Goal: Check status: Check status

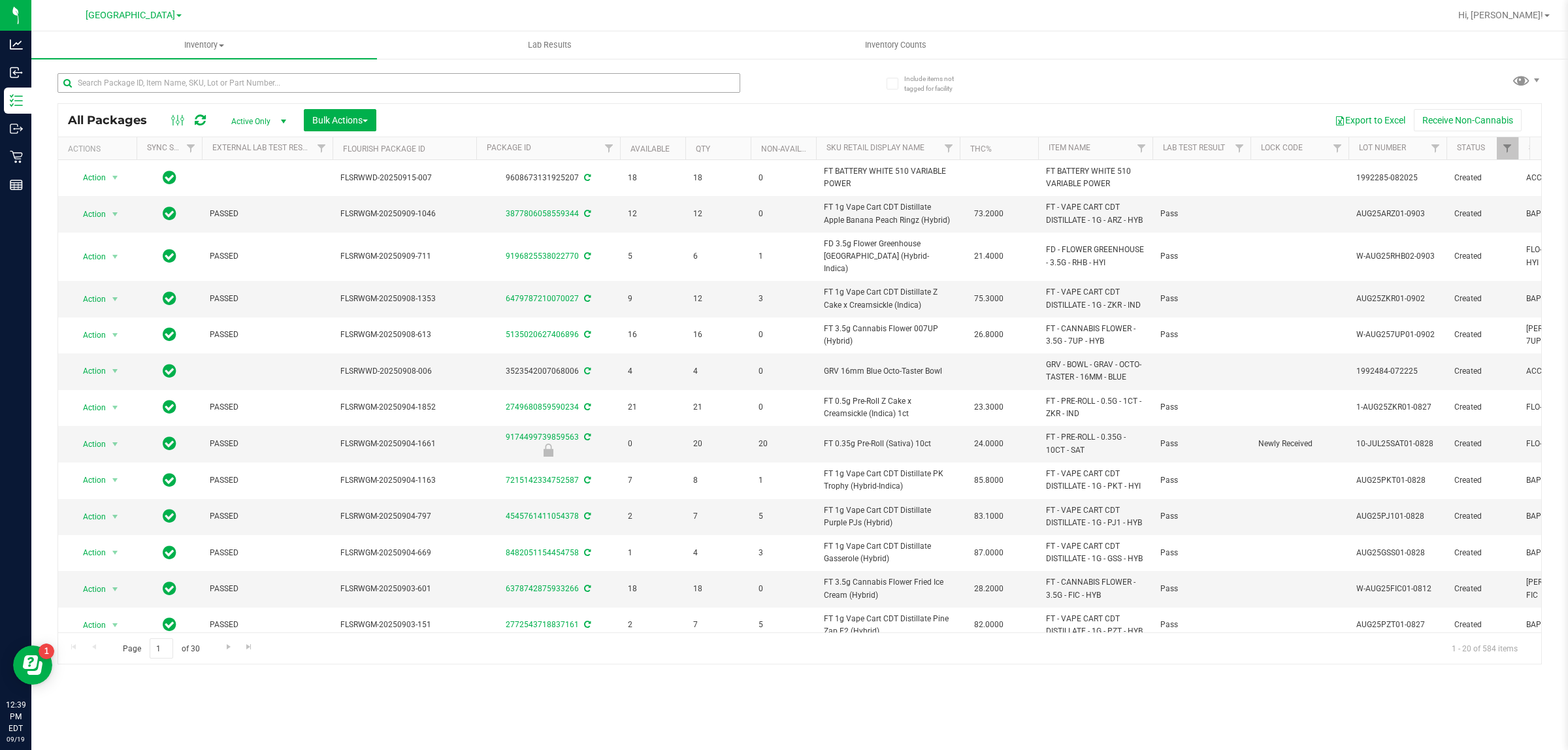
click at [224, 75] on input "text" at bounding box center [399, 83] width 683 height 20
type input "3304812936929583"
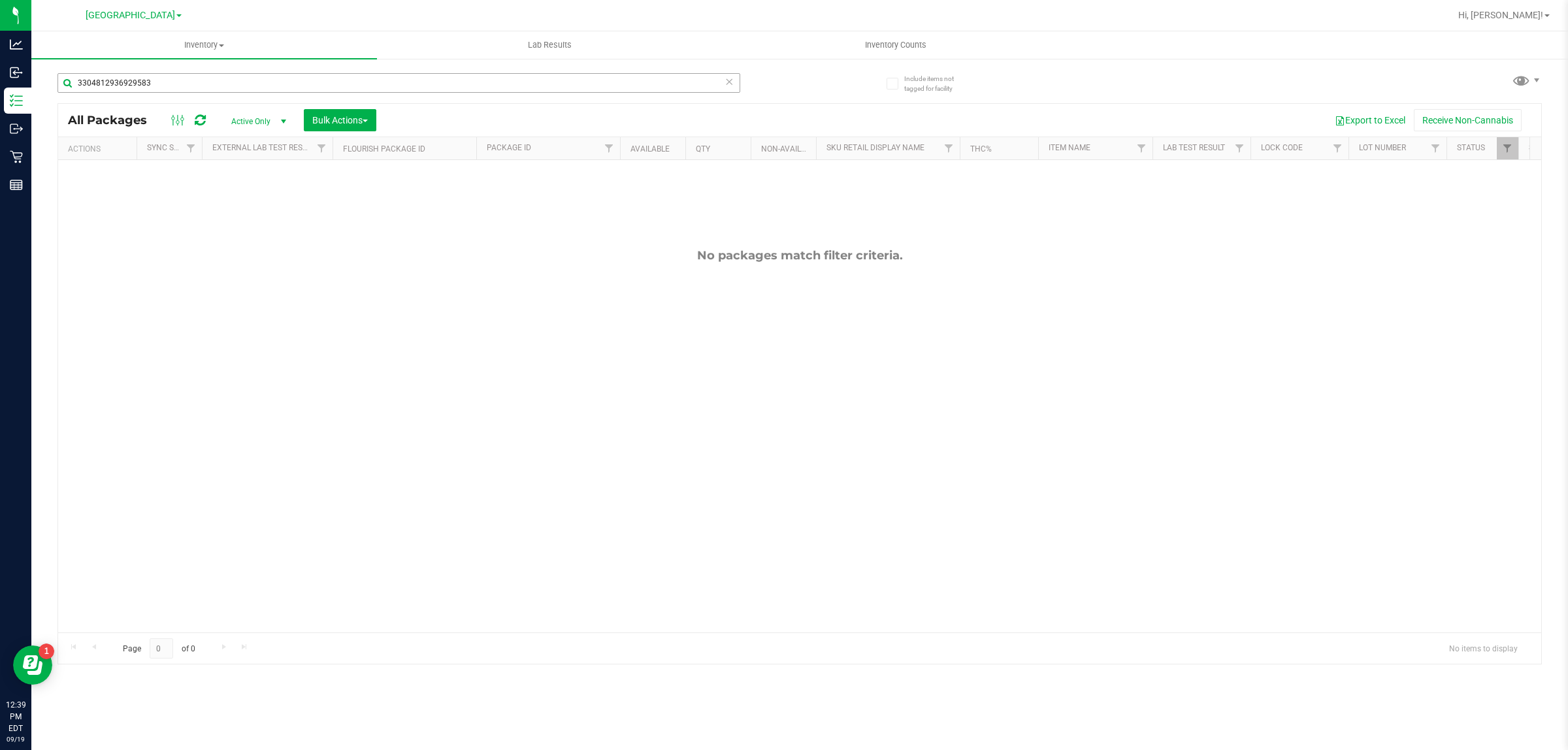
click at [226, 73] on input "3304812936929583" at bounding box center [399, 83] width 683 height 20
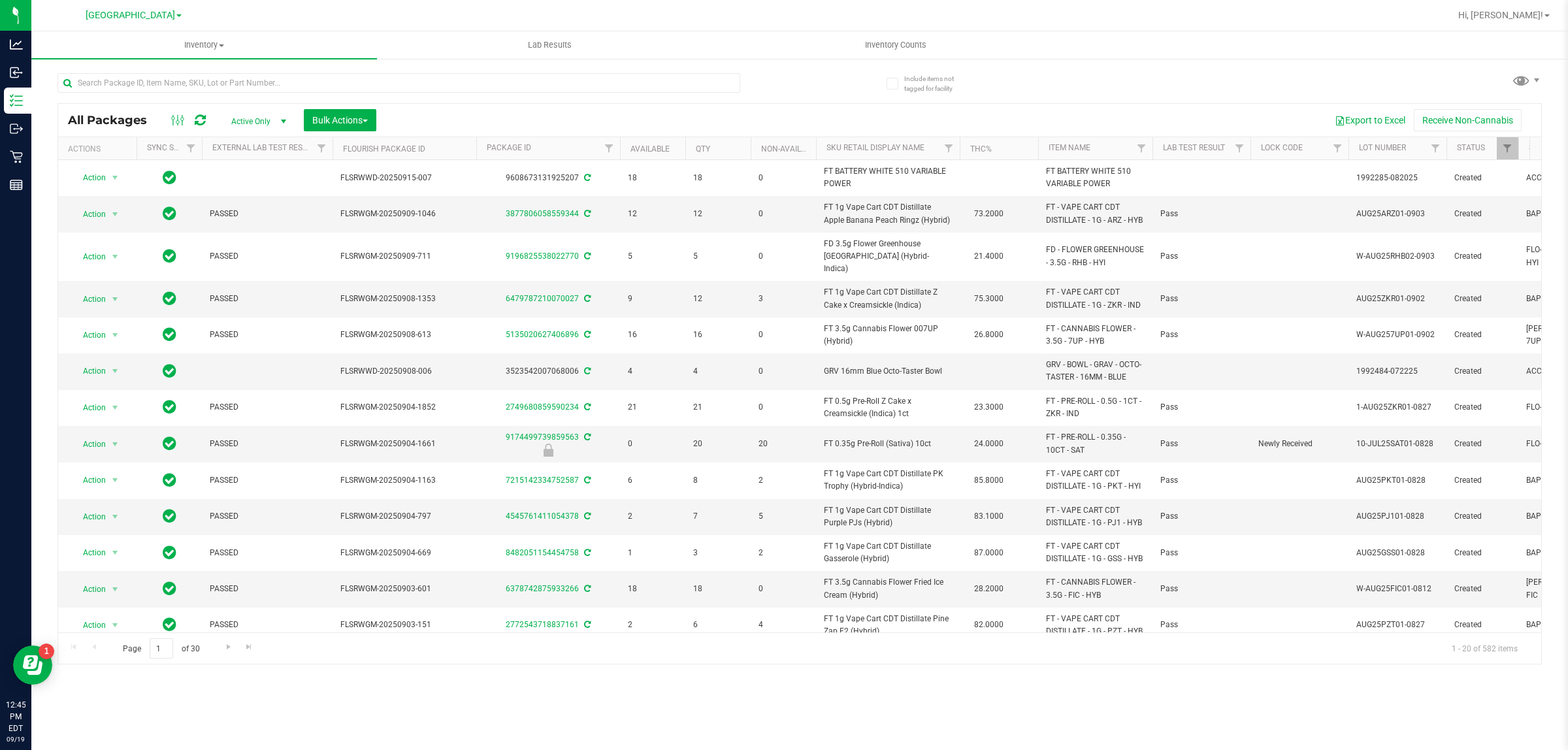
click at [334, 700] on div "Inventory All packages All inventory Waste log Create inventory Lab Results Inv…" at bounding box center [800, 391] width 1537 height 719
click at [334, 694] on div "Inventory All packages All inventory Waste log Create inventory Lab Results Inv…" at bounding box center [800, 391] width 1537 height 719
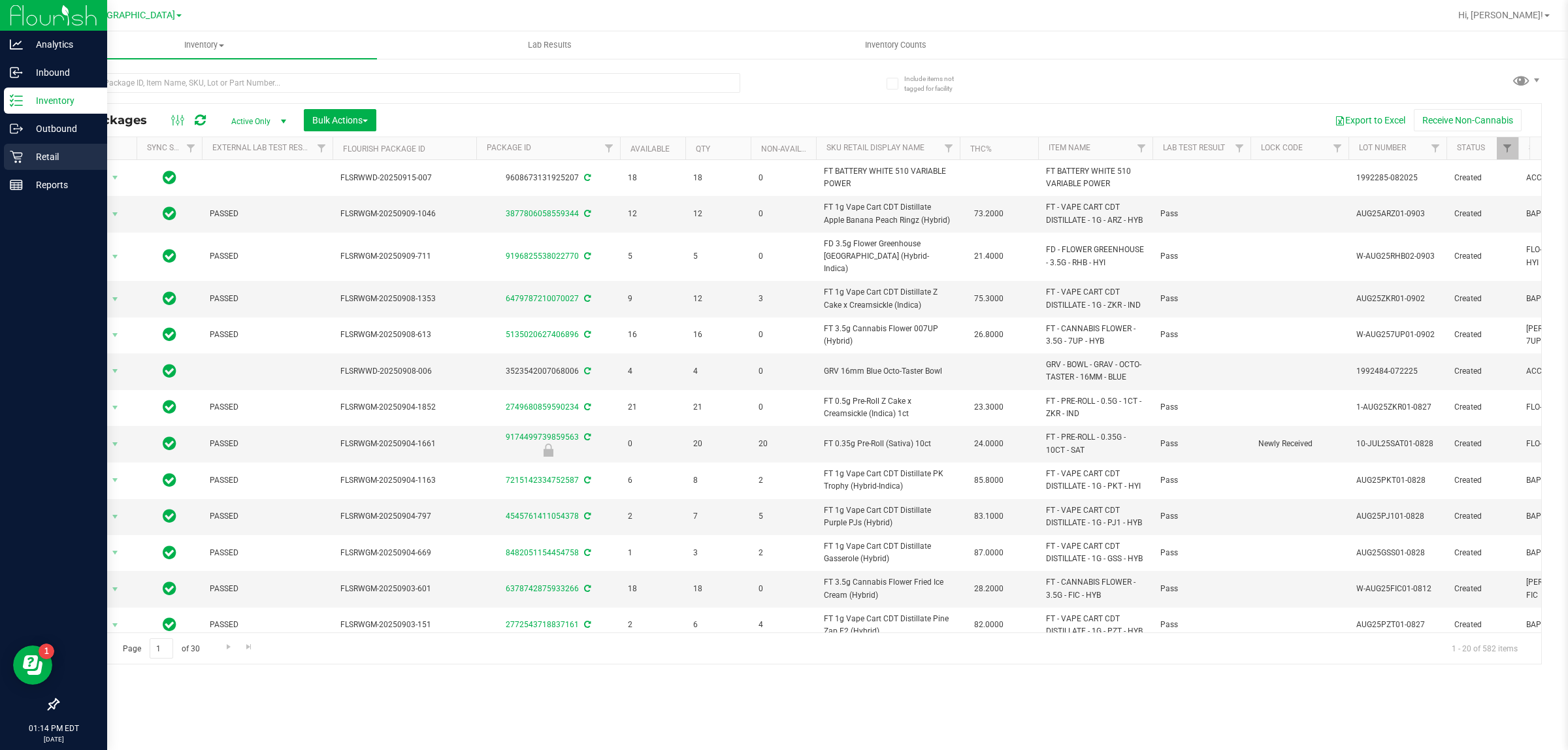
click at [37, 152] on p "Retail" at bounding box center [62, 157] width 78 height 16
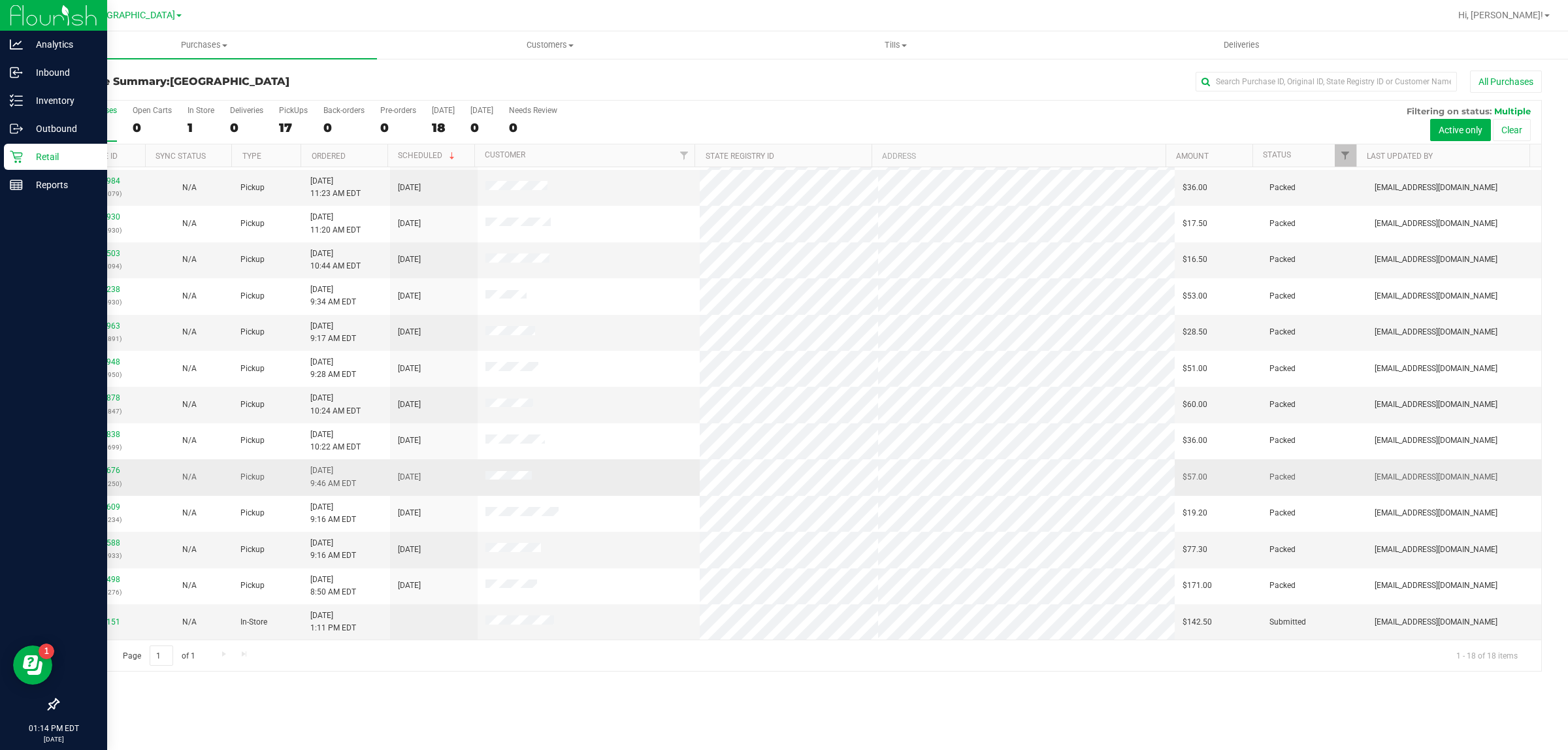
scroll to position [180, 0]
click at [111, 619] on link "11974151" at bounding box center [102, 622] width 37 height 9
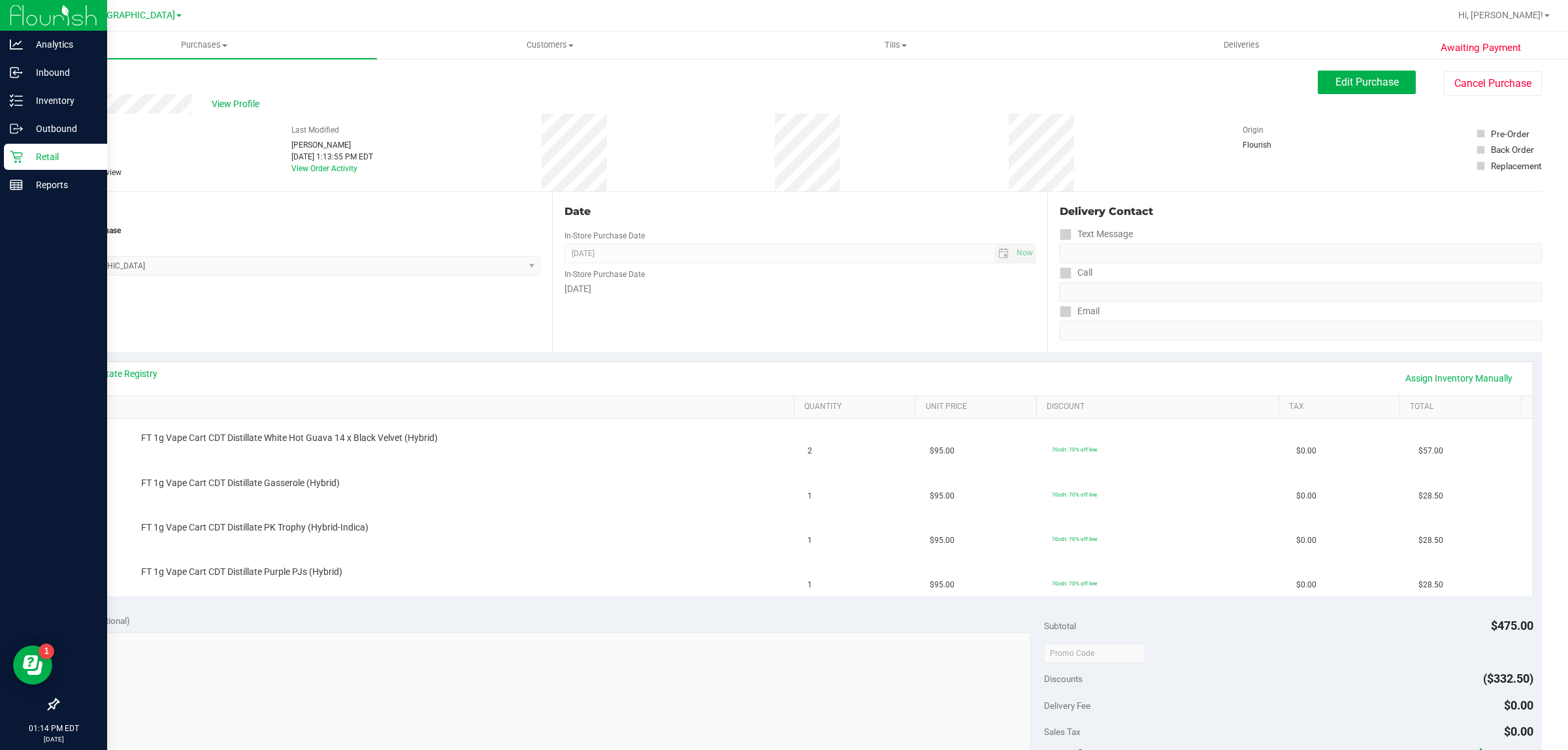
scroll to position [327, 0]
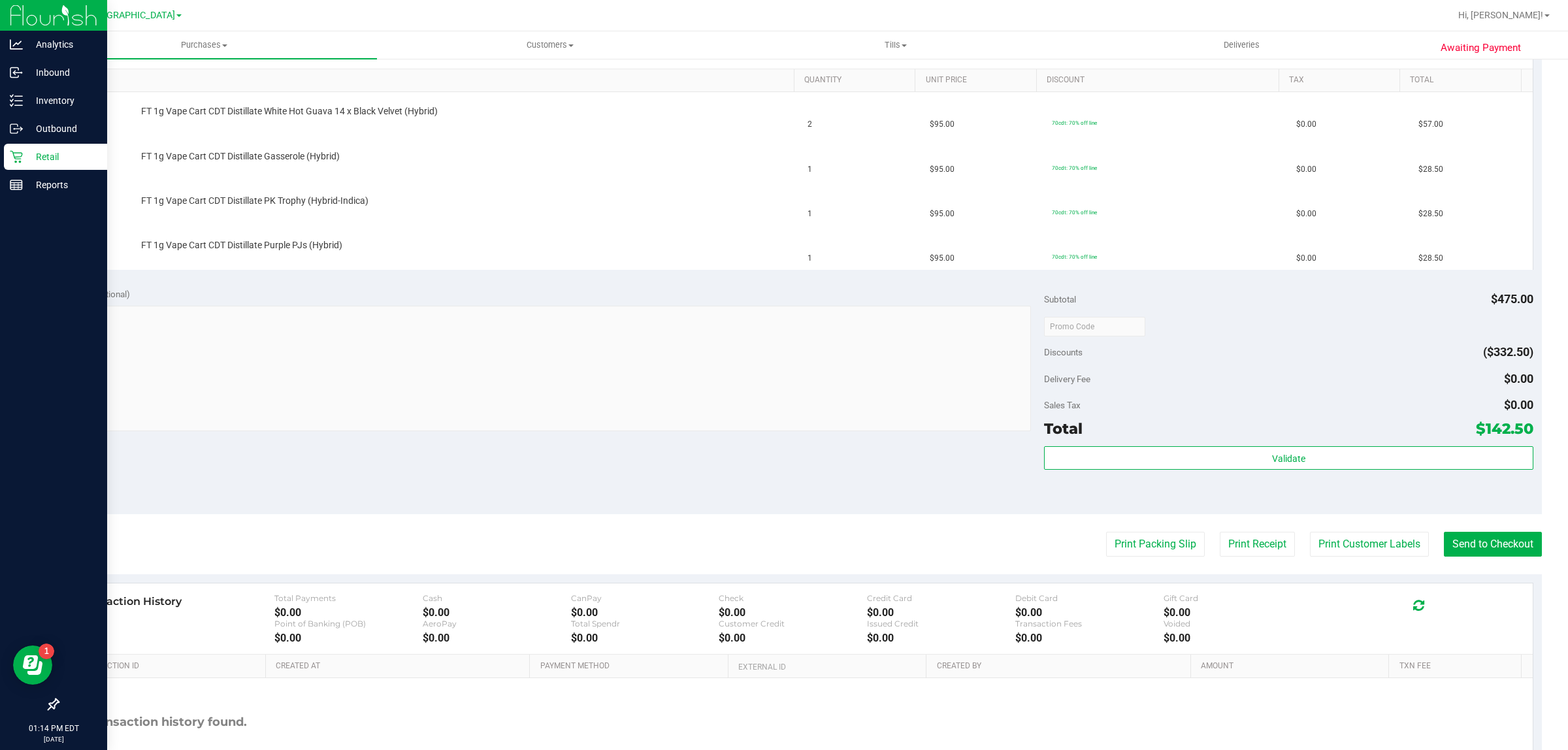
click at [1164, 559] on purchase-details "Back Edit Purchase Cancel Purchase View Profile # 11974151 BioTrack ID: - Submi…" at bounding box center [800, 281] width 1484 height 1074
click at [1162, 553] on button "Print Packing Slip" at bounding box center [1156, 544] width 99 height 25
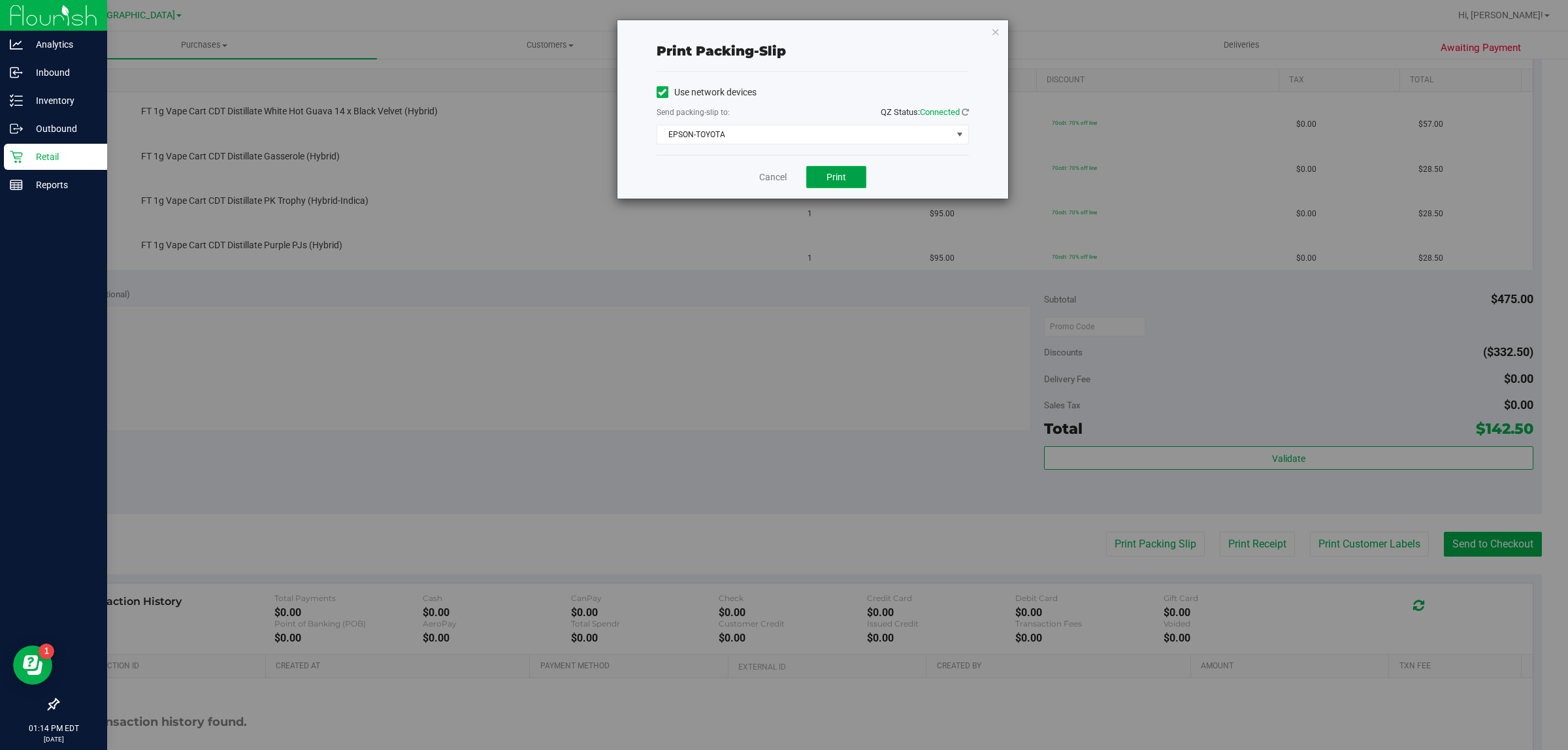
click at [858, 183] on button "Print" at bounding box center [836, 177] width 60 height 22
click at [772, 178] on link "Cancel" at bounding box center [773, 177] width 27 height 14
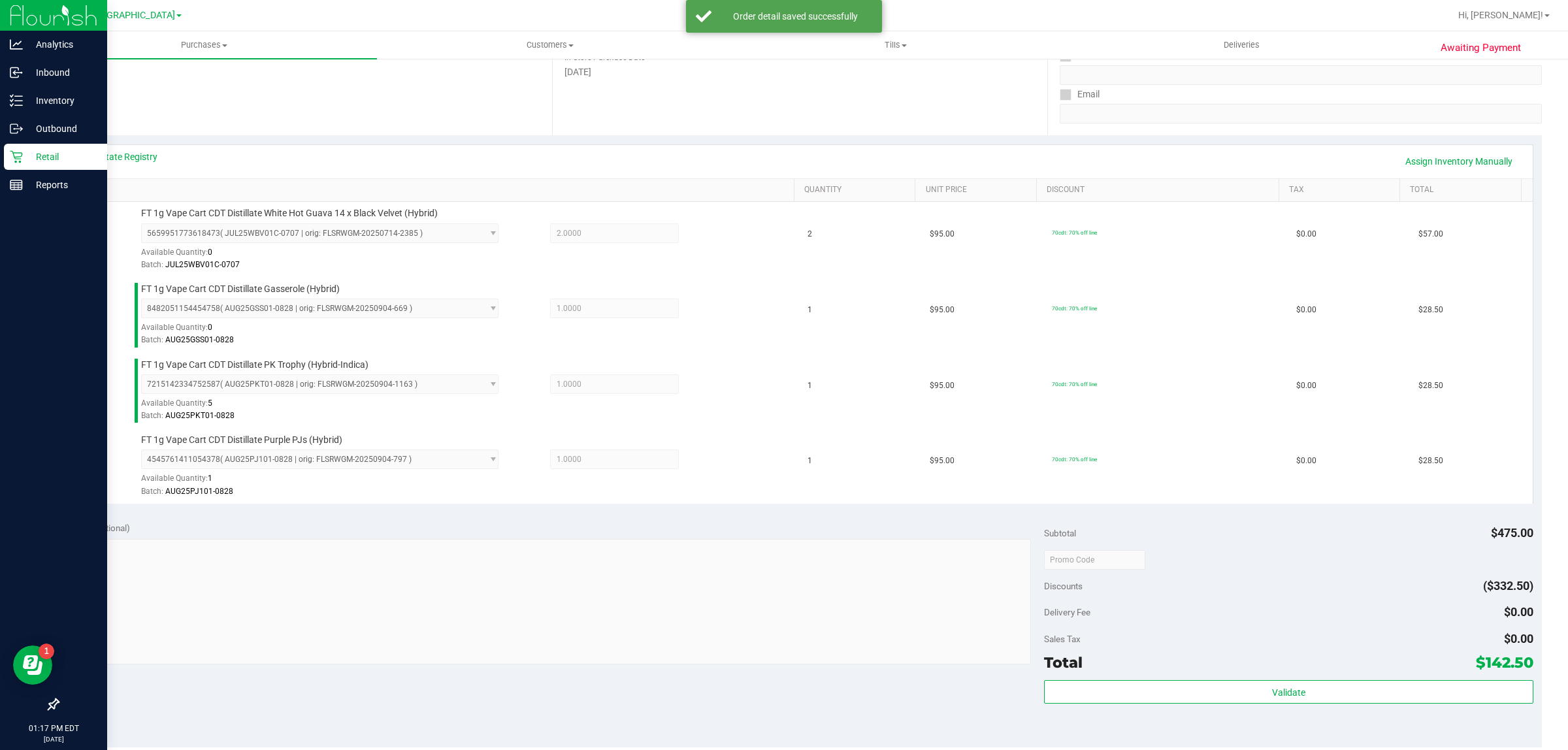
scroll to position [245, 0]
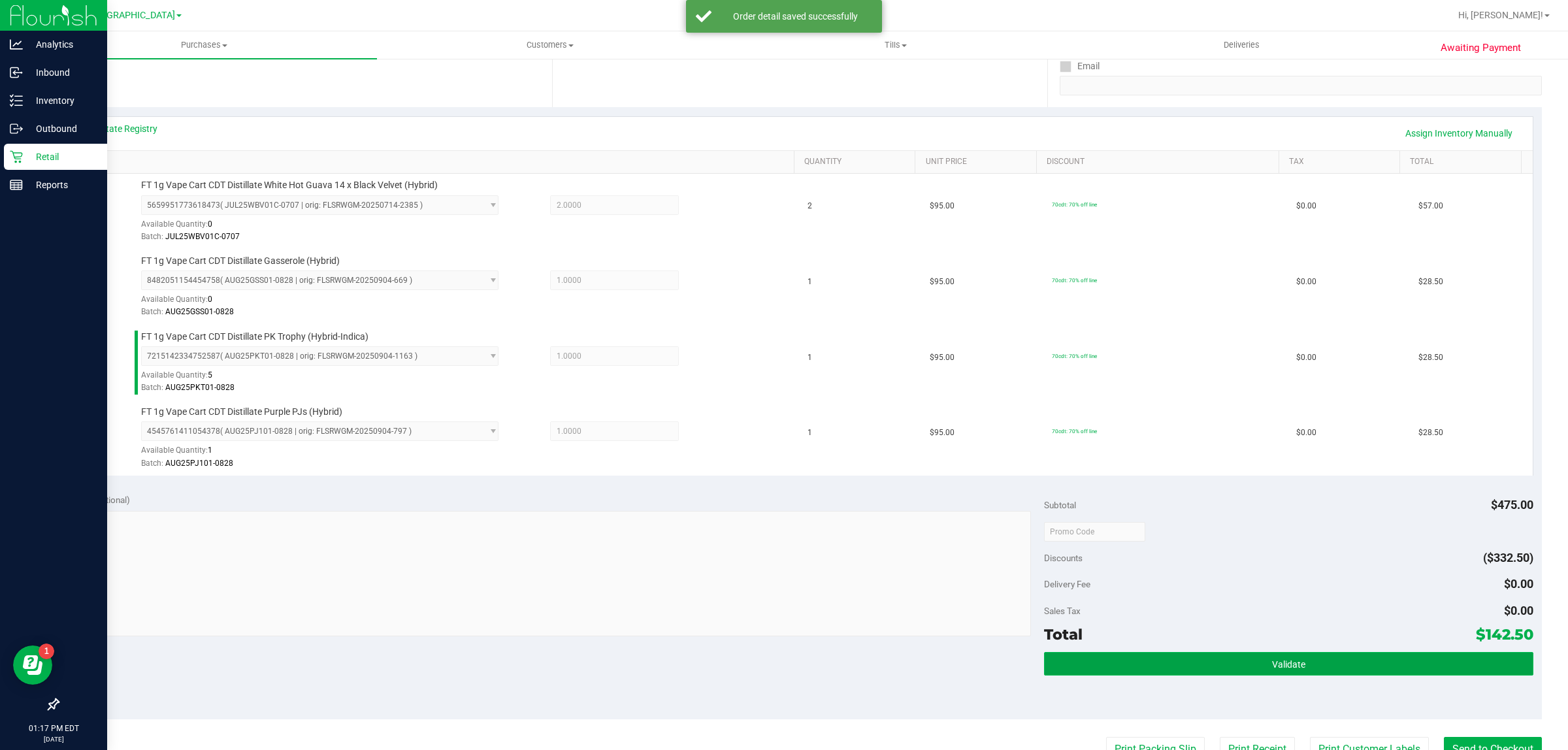
click at [1126, 656] on button "Validate" at bounding box center [1289, 663] width 489 height 24
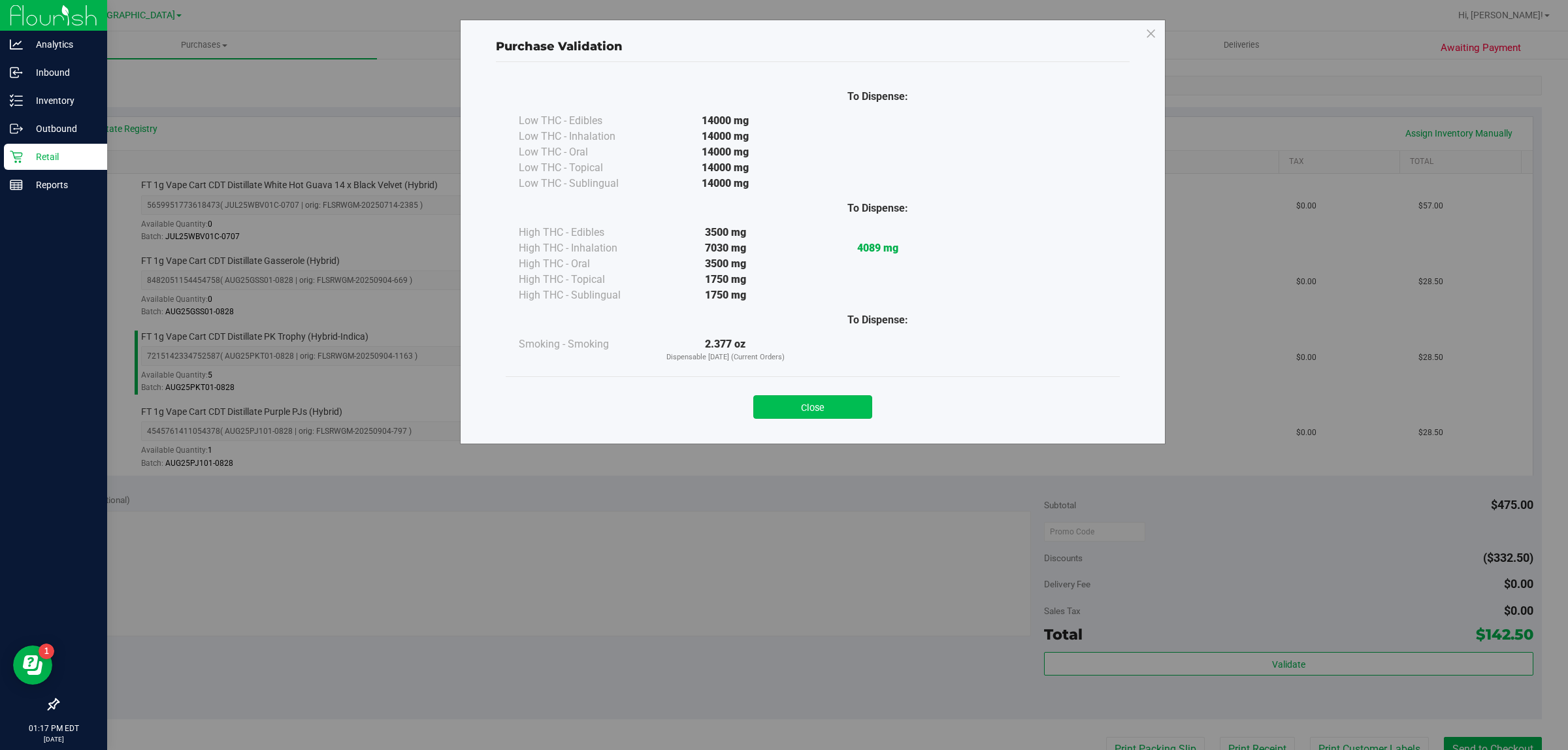
click at [849, 412] on button "Close" at bounding box center [813, 407] width 119 height 24
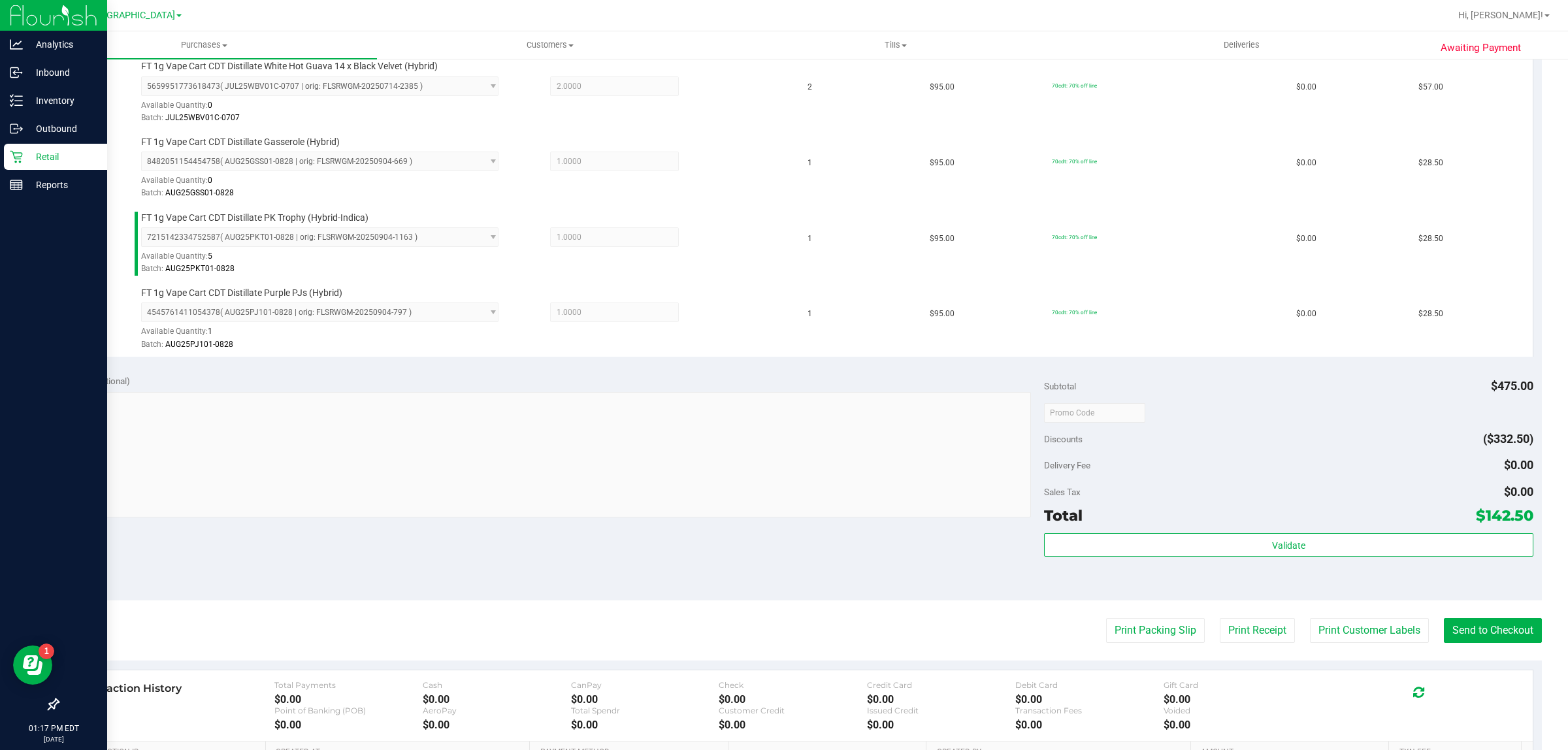
scroll to position [490, 0]
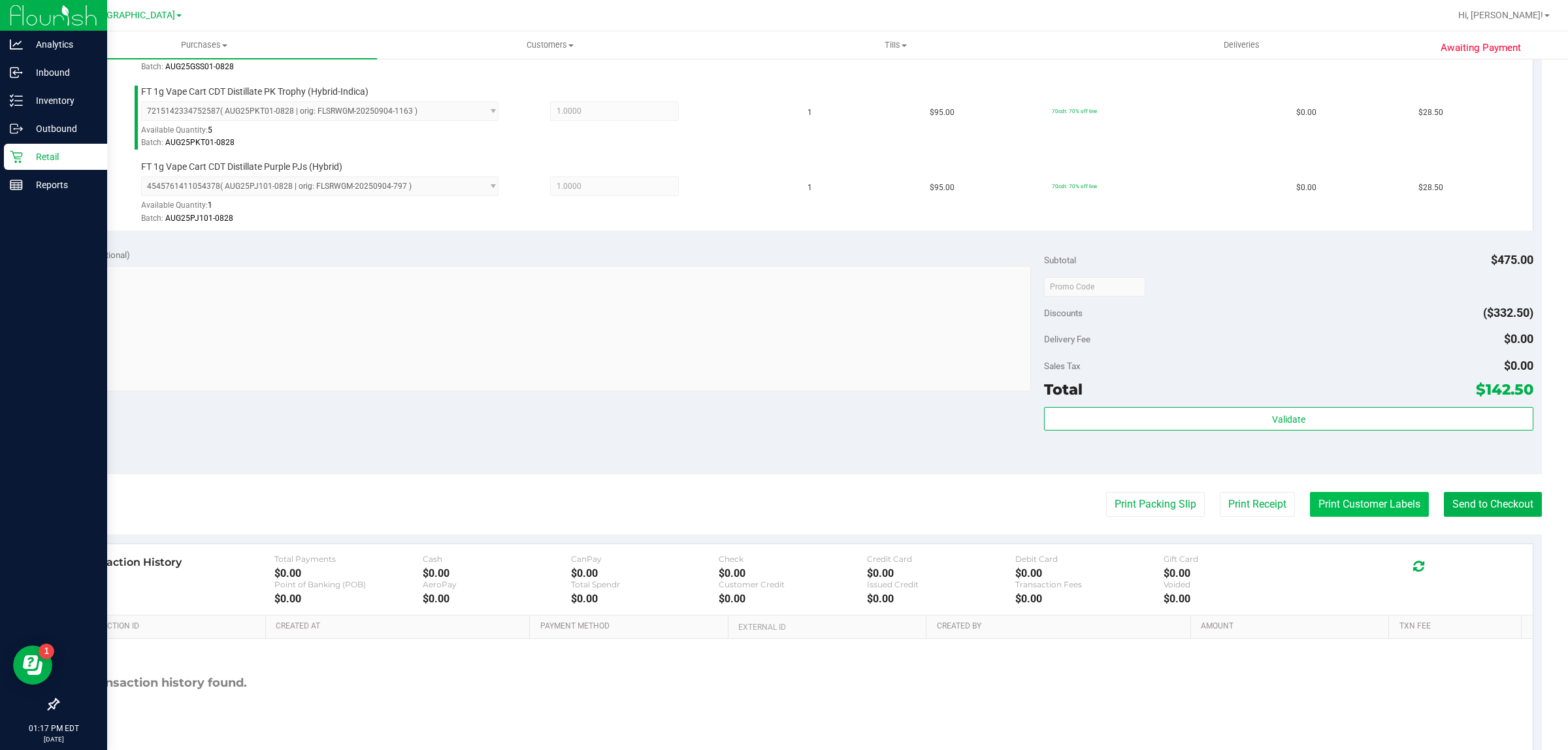
click at [1327, 504] on button "Print Customer Labels" at bounding box center [1369, 504] width 119 height 25
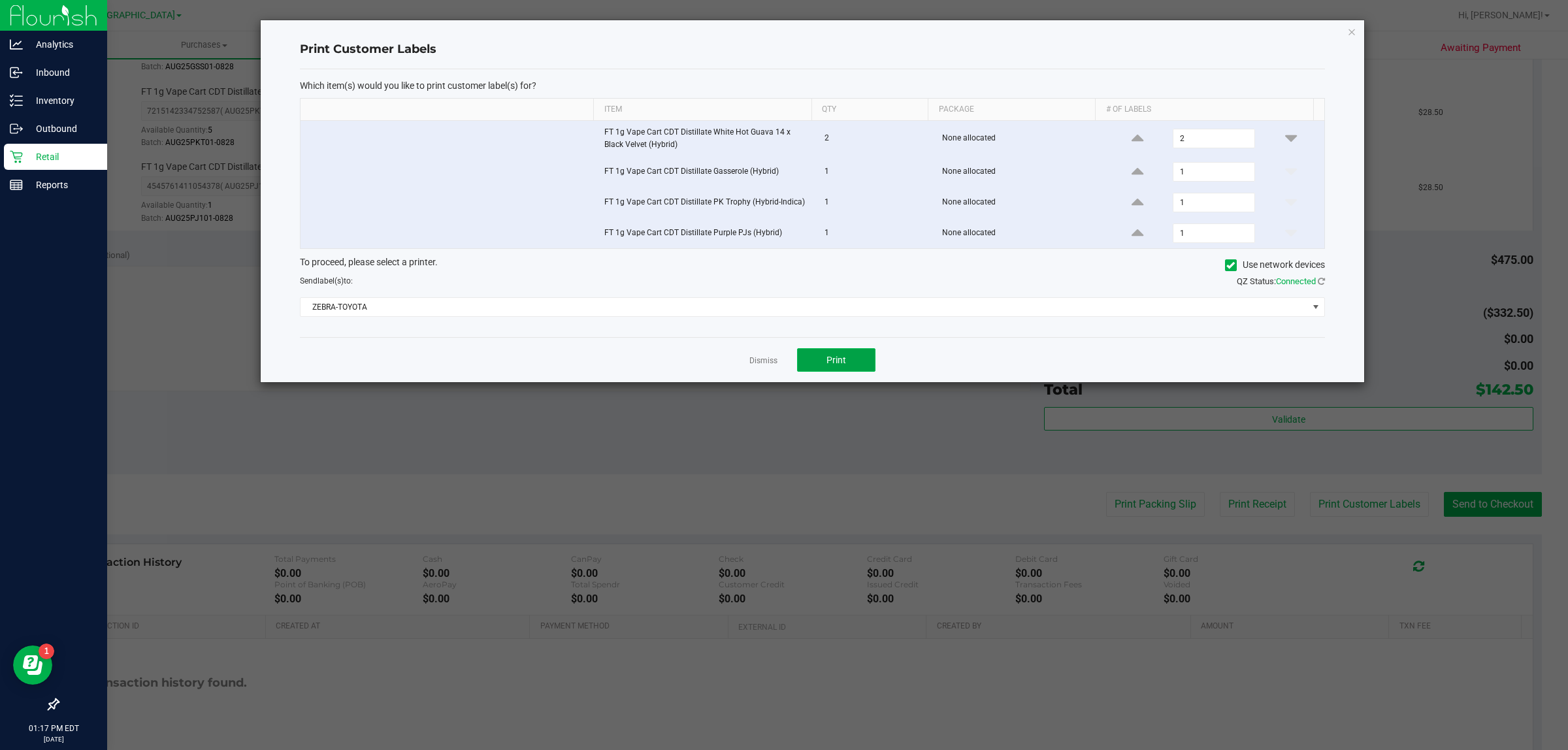
click at [859, 358] on button "Print" at bounding box center [836, 359] width 78 height 24
click at [766, 366] on link "Dismiss" at bounding box center [763, 361] width 28 height 11
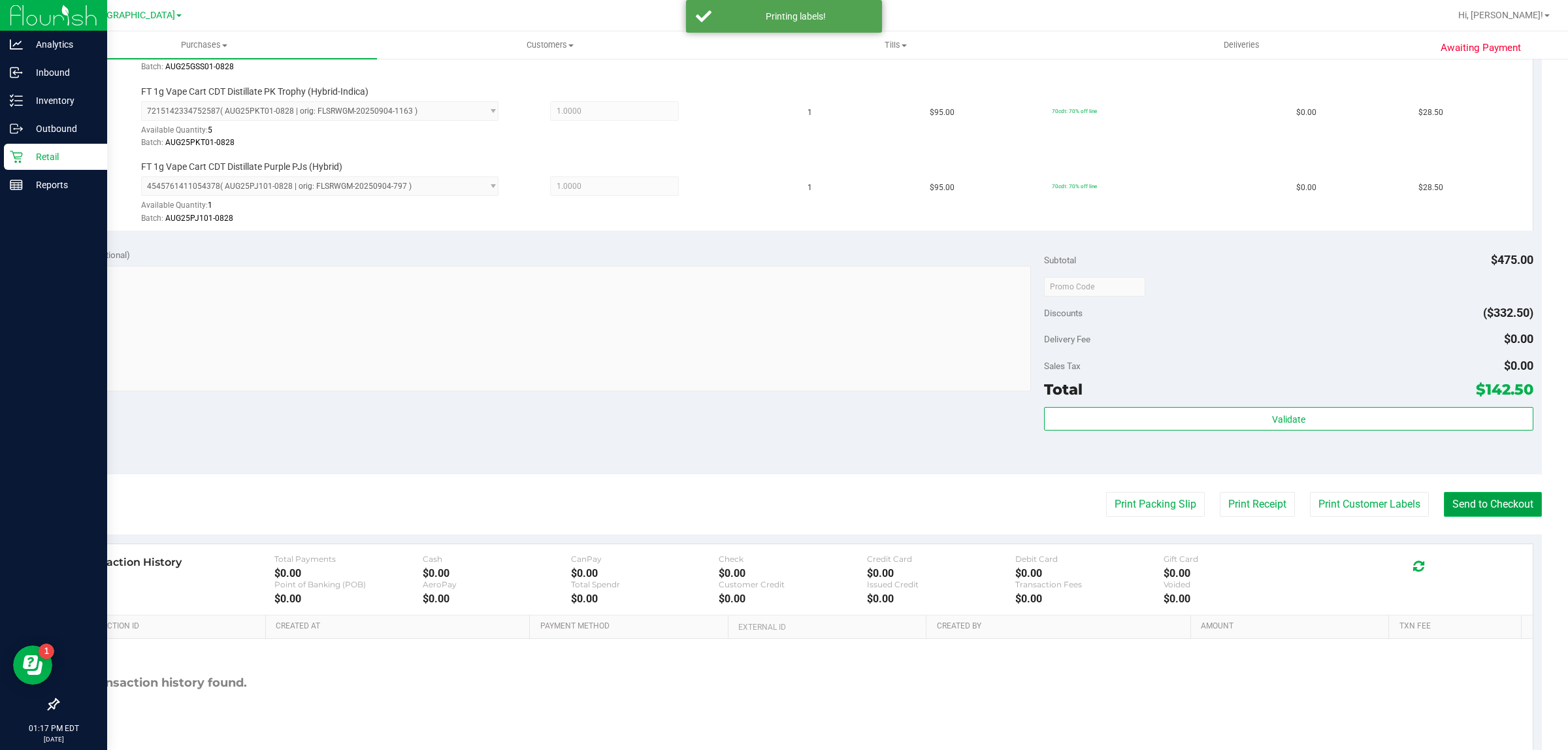
click at [1455, 501] on button "Send to Checkout" at bounding box center [1493, 504] width 98 height 25
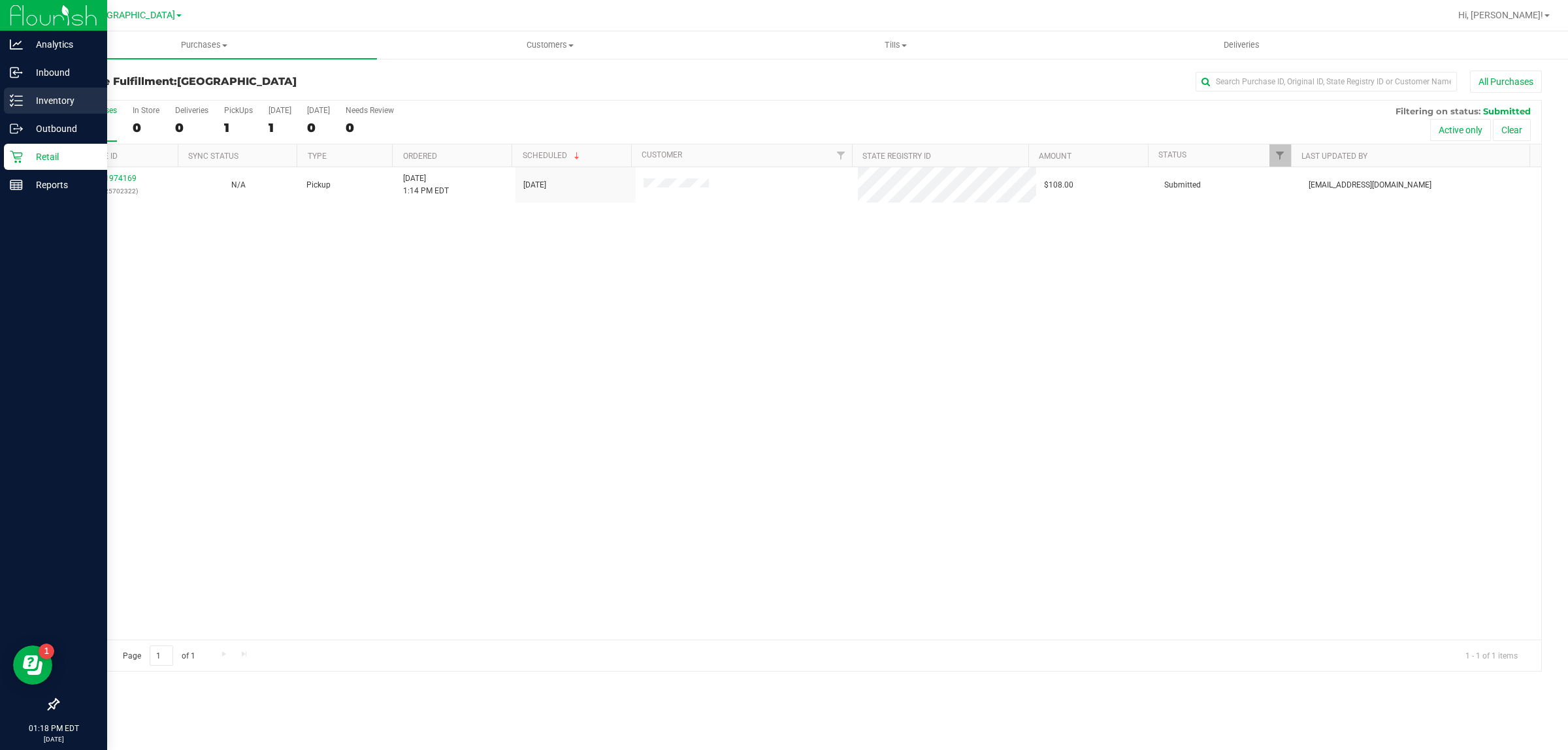
click at [27, 99] on p "Inventory" at bounding box center [62, 101] width 78 height 16
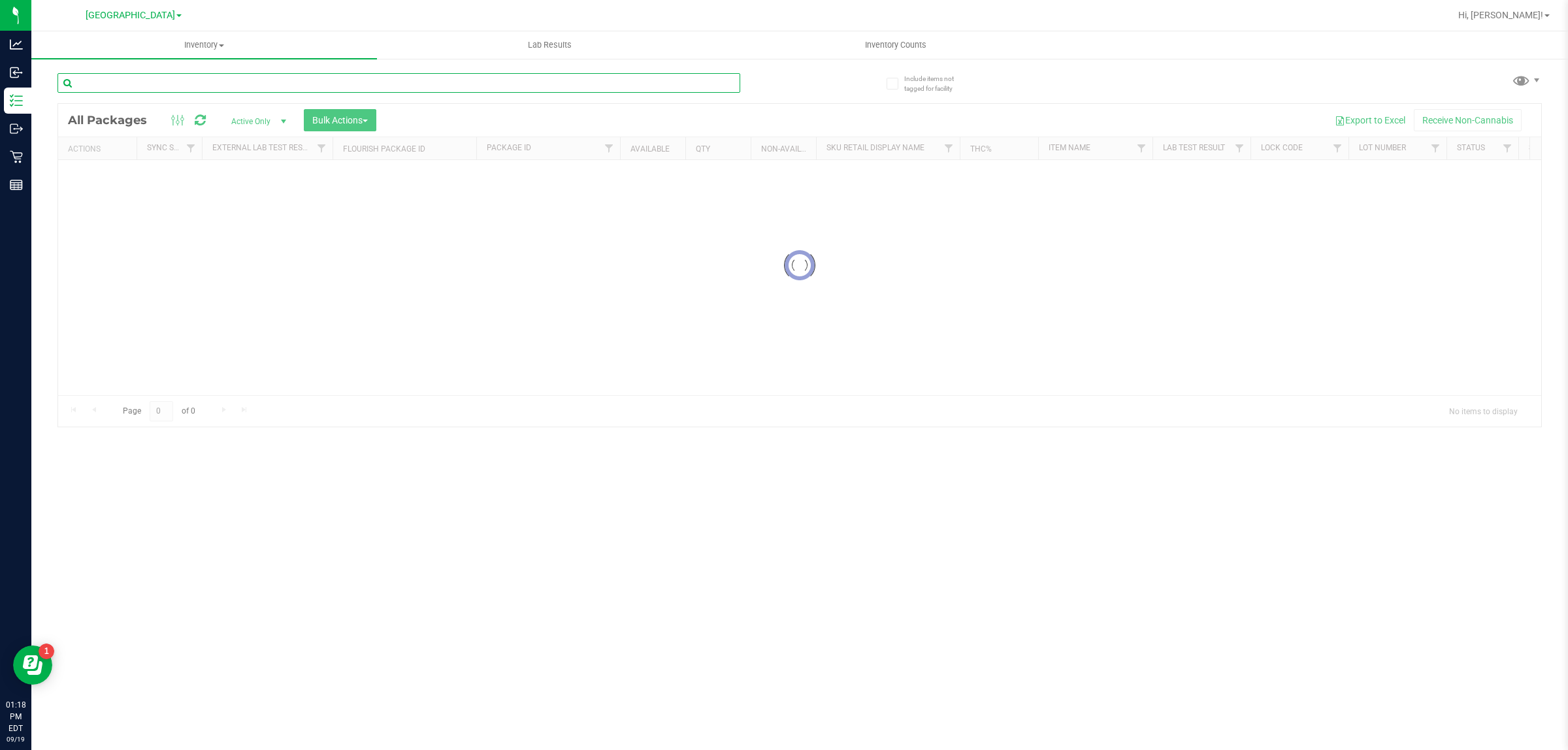
click at [332, 78] on input "text" at bounding box center [399, 83] width 683 height 20
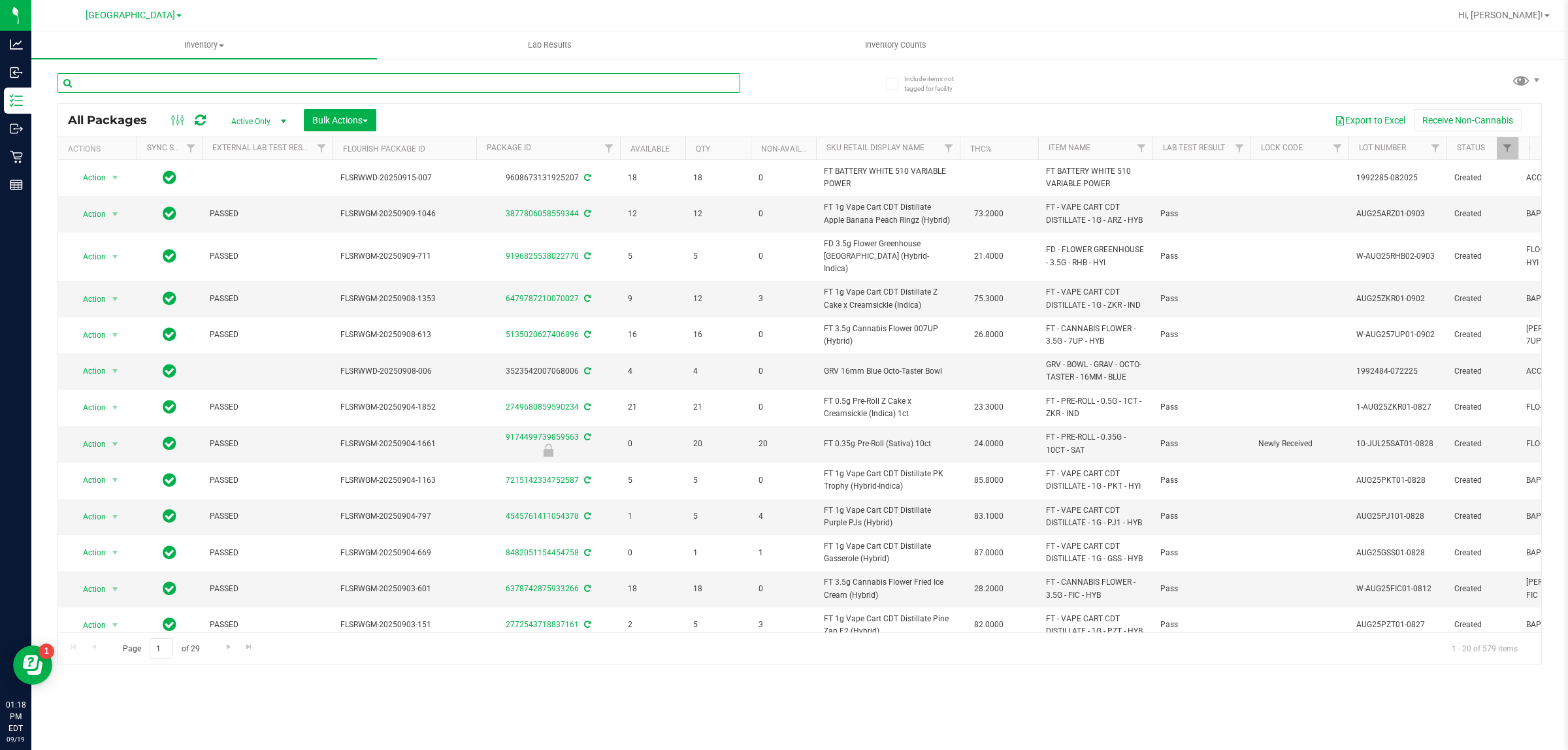
click at [331, 79] on input "text" at bounding box center [399, 83] width 683 height 20
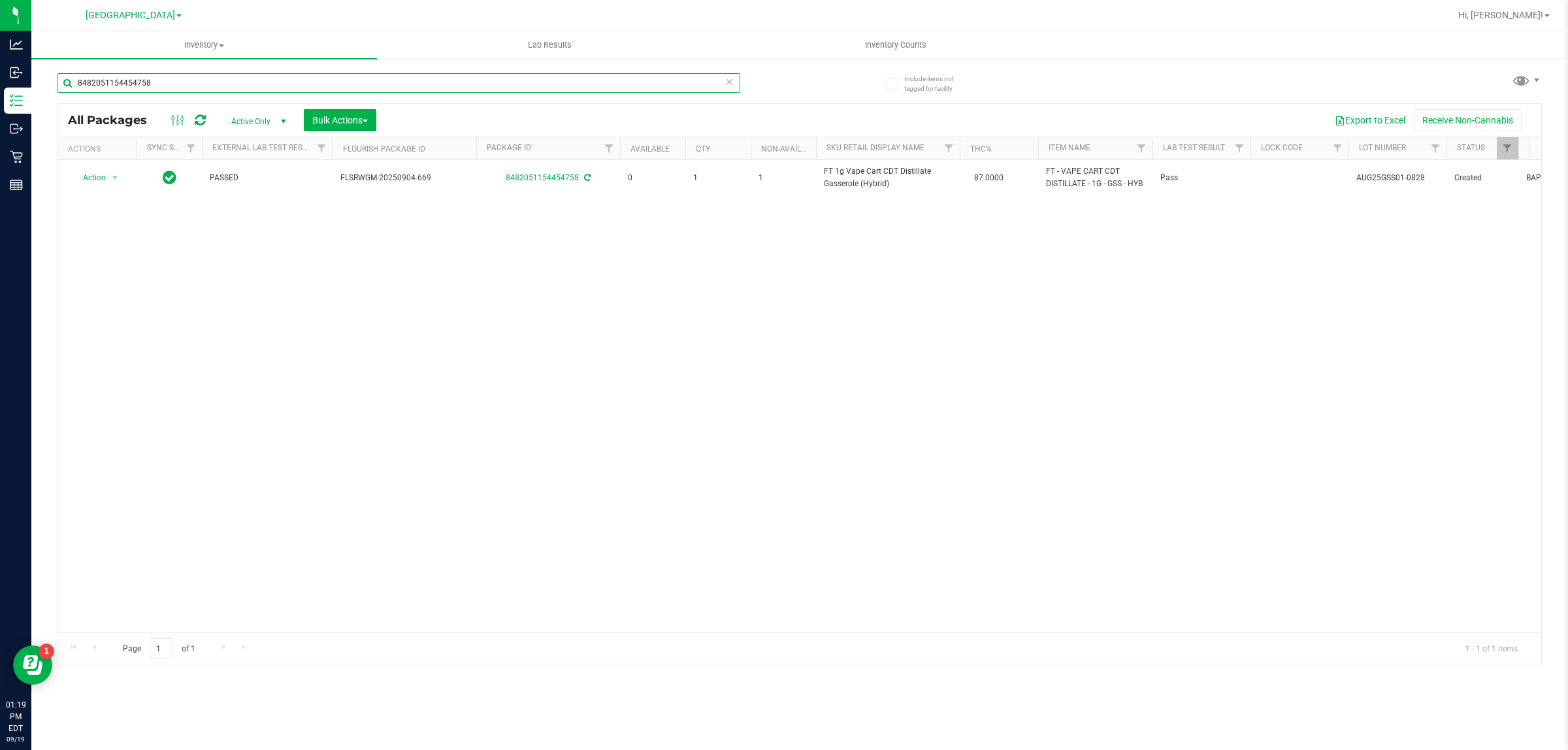
type input "8482051154454758"
click at [145, 79] on input "8482051154454758" at bounding box center [399, 83] width 683 height 20
click at [145, 78] on input "8482051154454758" at bounding box center [399, 83] width 683 height 20
type input "8482051154454758"
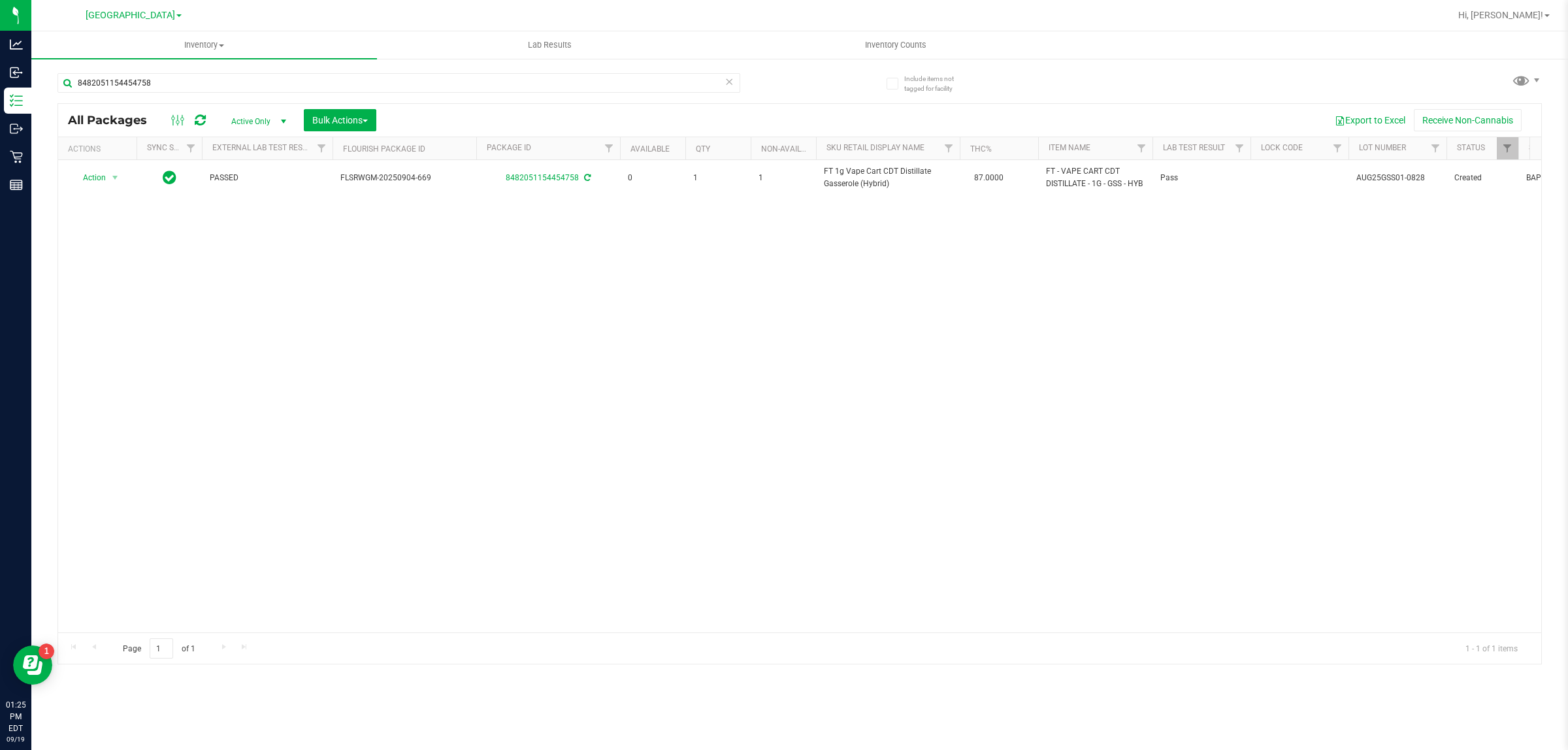
click at [304, 71] on div "8482051154454758" at bounding box center [429, 82] width 742 height 42
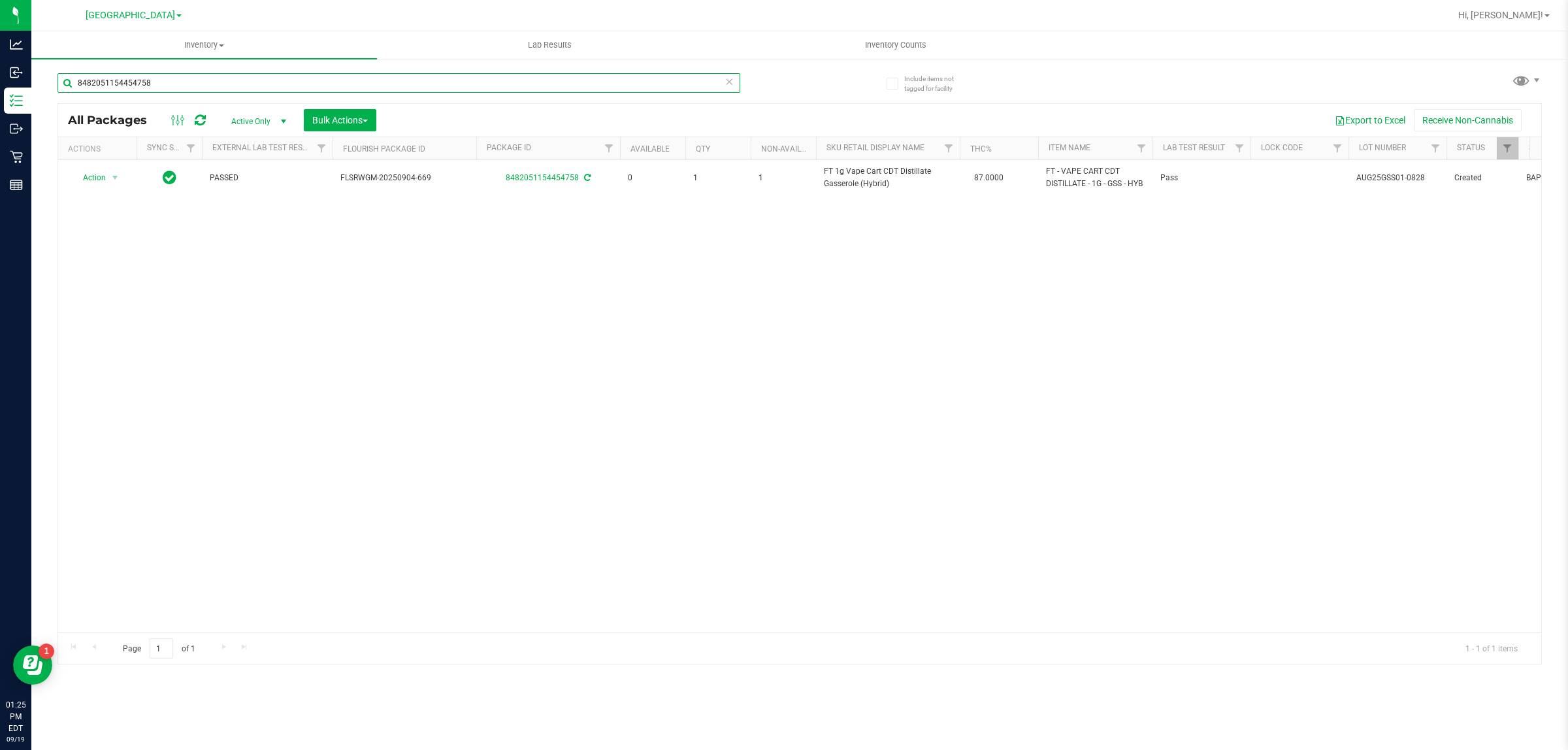
click at [301, 80] on input "8482051154454758" at bounding box center [399, 83] width 683 height 20
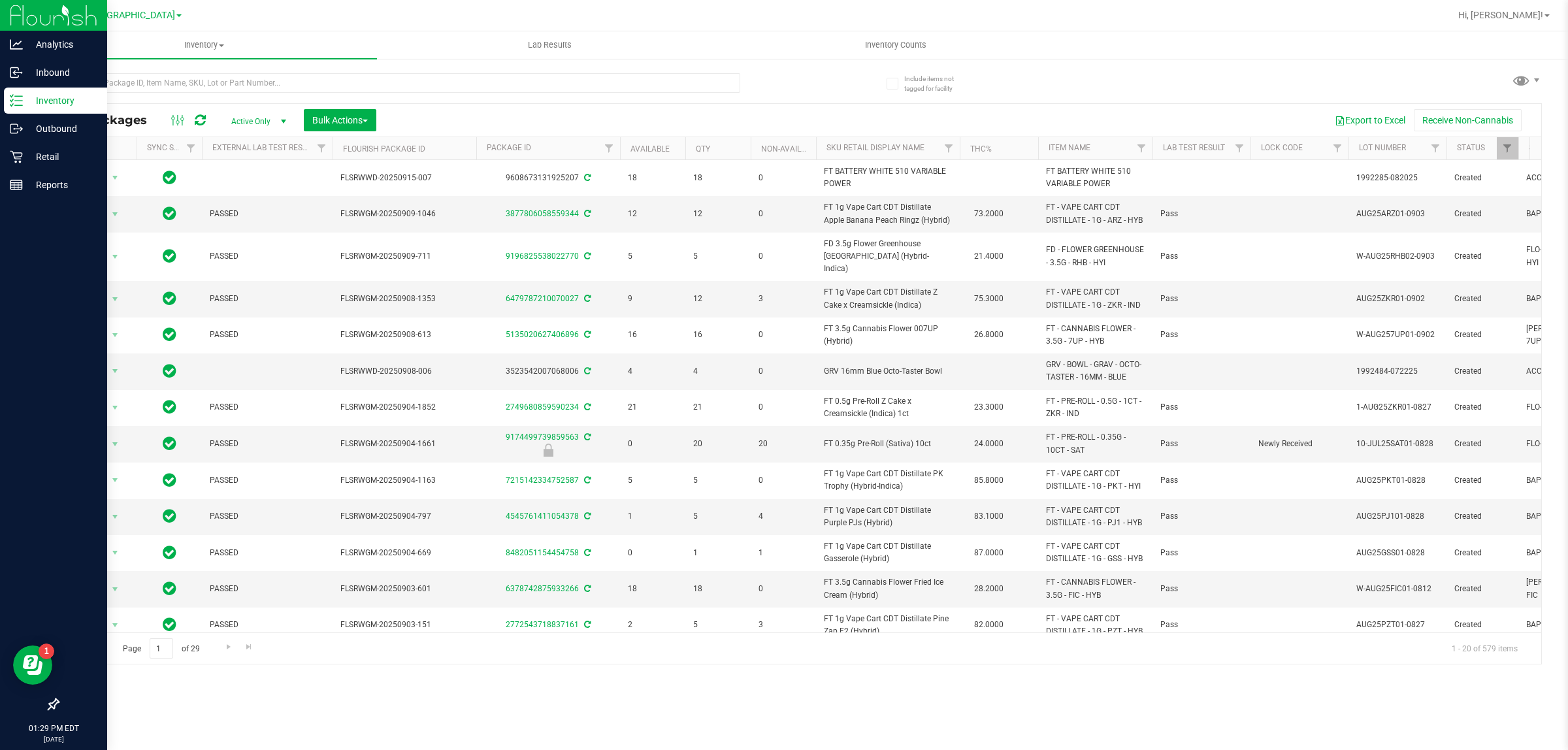
click at [26, 104] on p "Inventory" at bounding box center [62, 101] width 78 height 16
